Goal: Task Accomplishment & Management: Use online tool/utility

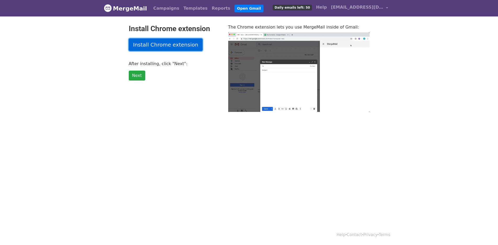
click at [172, 43] on link "Install Chrome extension" at bounding box center [166, 44] width 74 height 13
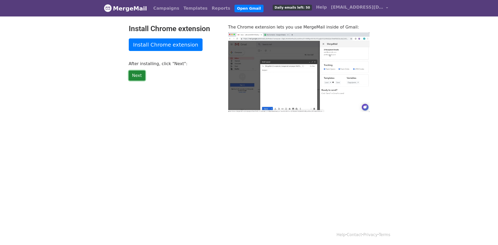
click at [133, 75] on link "Next" at bounding box center [137, 76] width 16 height 10
type input "40.8"
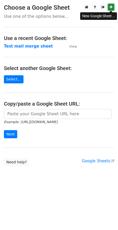
click at [112, 5] on link at bounding box center [111, 7] width 6 height 7
click at [60, 25] on main "Choose a Google Sheet Use one of the options below... Use a recent Google Sheet…" at bounding box center [59, 85] width 118 height 163
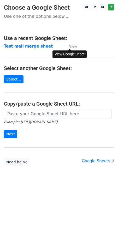
click at [72, 46] on small "View" at bounding box center [73, 46] width 8 height 4
click at [32, 45] on strong "Test mail merge sheet" at bounding box center [28, 46] width 49 height 5
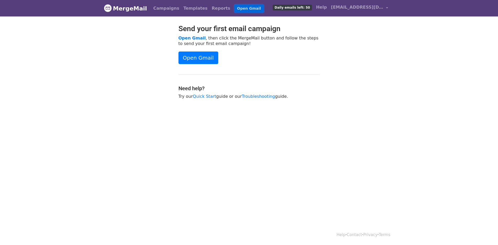
click at [235, 7] on link "Open Gmail" at bounding box center [249, 9] width 29 height 8
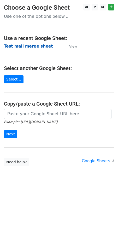
click at [25, 45] on strong "Test mail merge sheet" at bounding box center [28, 46] width 49 height 5
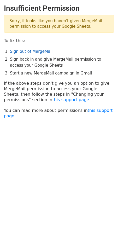
click at [40, 50] on link "Sign out of MergeMail" at bounding box center [31, 51] width 43 height 5
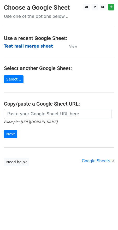
click at [27, 45] on strong "Test mail merge sheet" at bounding box center [28, 46] width 49 height 5
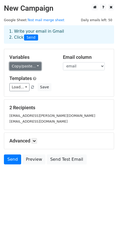
click at [35, 65] on link "Copy/paste..." at bounding box center [25, 66] width 32 height 8
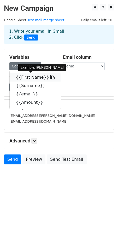
click at [32, 77] on link "{{First Name}}" at bounding box center [35, 77] width 51 height 8
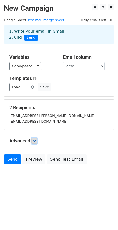
click at [37, 140] on link at bounding box center [34, 141] width 6 height 6
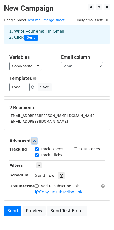
click at [37, 140] on link at bounding box center [34, 141] width 6 height 6
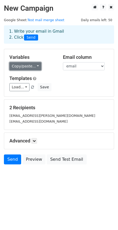
click at [36, 65] on link "Copy/paste..." at bounding box center [25, 66] width 32 height 8
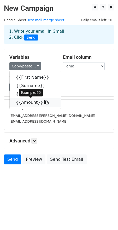
click at [27, 101] on link "{{Amount}}" at bounding box center [35, 102] width 51 height 8
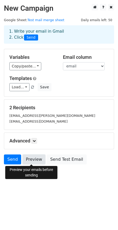
click at [31, 160] on link "Preview" at bounding box center [34, 160] width 23 height 10
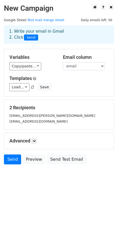
click at [39, 198] on html "New Campaign Daily emails left: 50 Google Sheet: Test mail merge sheet 1. Write…" at bounding box center [59, 115] width 118 height 230
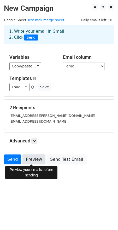
click at [31, 160] on link "Preview" at bounding box center [34, 160] width 23 height 10
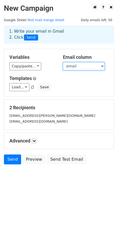
click at [103, 66] on select "First Name Surname email Amount" at bounding box center [84, 66] width 42 height 8
